Goal: Register for event/course

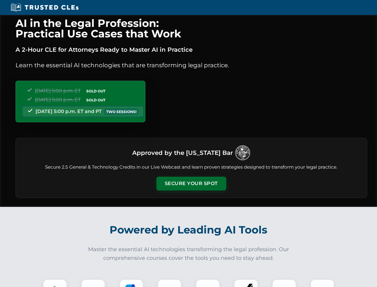
click at [191, 183] on button "Secure Your Spot" at bounding box center [191, 183] width 70 height 14
